Goal: Transaction & Acquisition: Purchase product/service

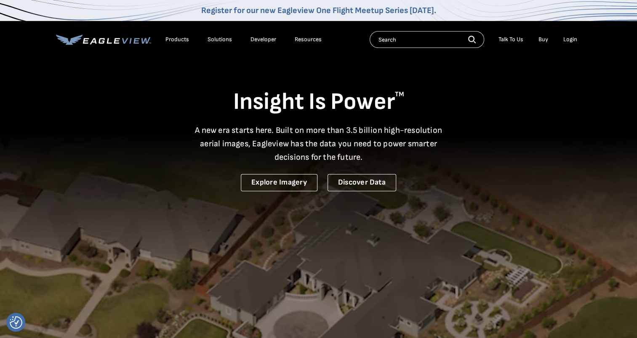
click at [567, 41] on div "Login" at bounding box center [570, 40] width 14 height 8
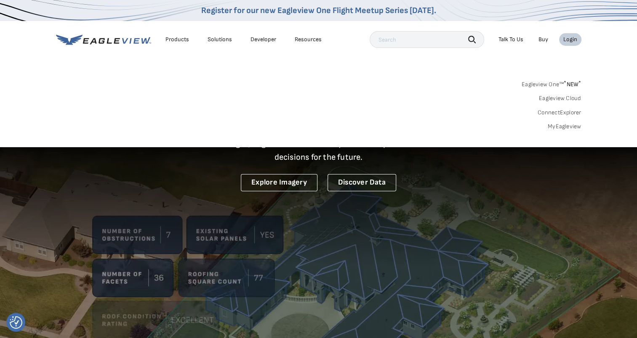
click at [562, 125] on link "MyEagleview" at bounding box center [565, 127] width 34 height 8
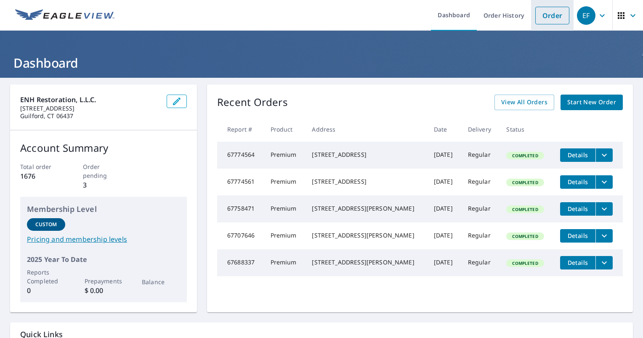
click at [550, 17] on link "Order" at bounding box center [552, 16] width 34 height 18
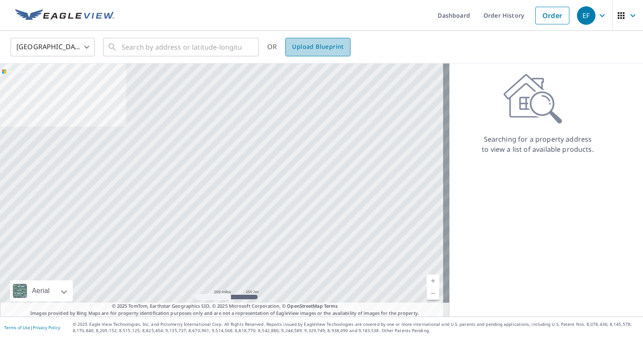
click at [308, 54] on link "Upload Blueprint" at bounding box center [317, 47] width 65 height 19
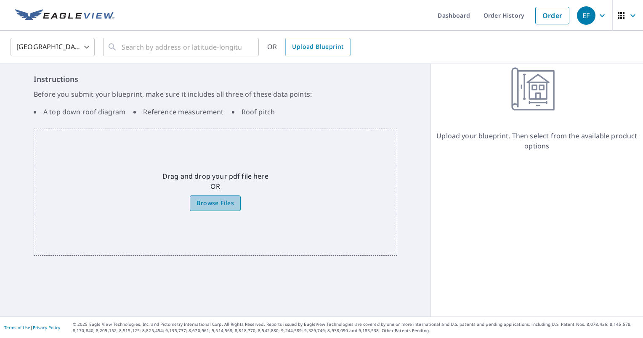
click at [227, 205] on span "Browse Files" at bounding box center [215, 203] width 37 height 11
click at [0, 0] on input "Browse Files" at bounding box center [0, 0] width 0 height 0
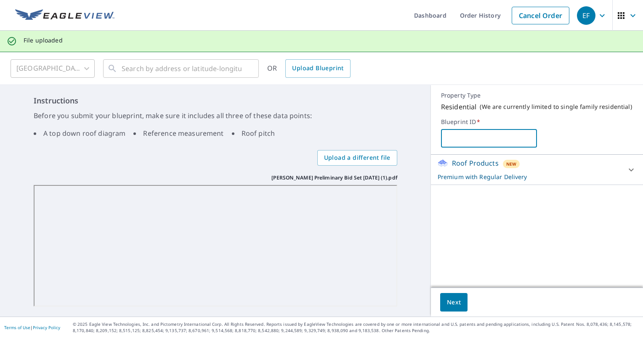
click at [460, 144] on input "text" at bounding box center [489, 139] width 96 height 24
type input "[PERSON_NAME]"
click at [452, 298] on span "Next" at bounding box center [454, 303] width 14 height 11
